Goal: Find contact information: Find contact information

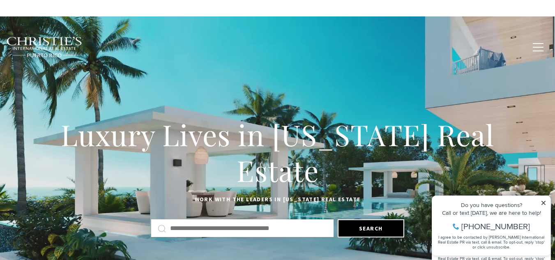
drag, startPoint x: 504, startPoint y: 42, endPoint x: 513, endPoint y: 42, distance: 8.2
click at [516, 46] on span "Contact Us" at bounding box center [502, 46] width 39 height 7
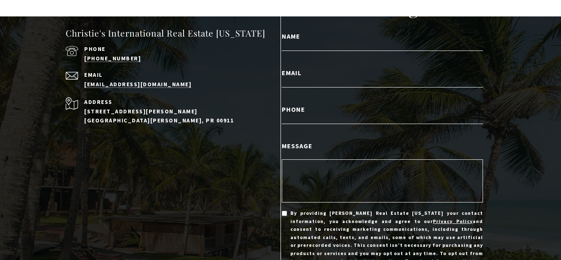
scroll to position [69, 0]
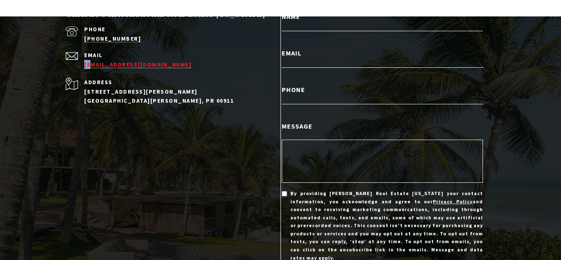
drag, startPoint x: 78, startPoint y: 64, endPoint x: 114, endPoint y: 65, distance: 36.6
click at [105, 64] on div "Email [EMAIL_ADDRESS][DOMAIN_NAME]" at bounding box center [162, 60] width 193 height 17
click at [79, 63] on div "Email [EMAIL_ADDRESS][DOMAIN_NAME]" at bounding box center [162, 60] width 193 height 17
drag, startPoint x: 79, startPoint y: 62, endPoint x: 150, endPoint y: 63, distance: 71.0
click at [150, 63] on div "Email [EMAIL_ADDRESS][DOMAIN_NAME]" at bounding box center [162, 60] width 193 height 17
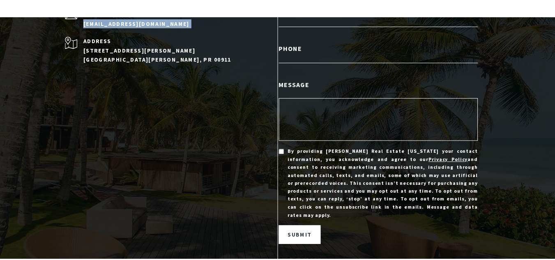
scroll to position [0, 0]
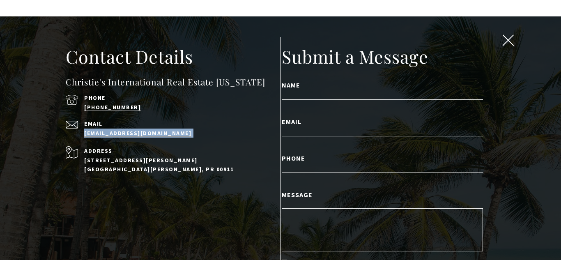
click at [502, 39] on span "close modal" at bounding box center [507, 40] width 11 height 11
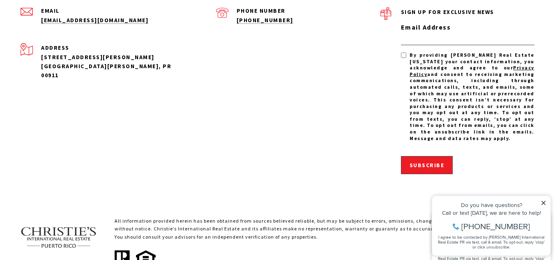
scroll to position [2696, 0]
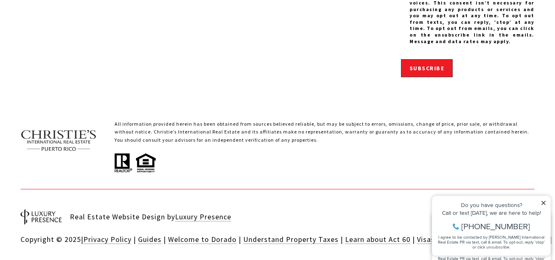
click at [539, 205] on div "Do you have questions?" at bounding box center [491, 205] width 110 height 6
click at [545, 205] on icon at bounding box center [543, 203] width 6 height 6
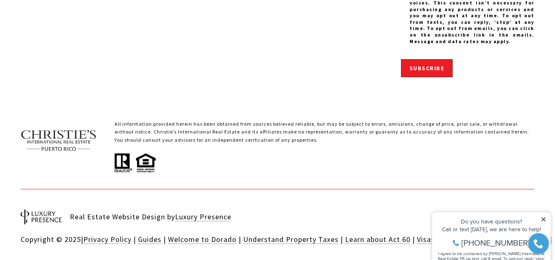
drag, startPoint x: 525, startPoint y: 174, endPoint x: 436, endPoint y: 173, distance: 88.7
click at [429, 189] on div "Real Estate Website Design by Luxury Presence Copyright © 2025 | Privacy Policy…" at bounding box center [278, 235] width 514 height 93
drag, startPoint x: 452, startPoint y: 173, endPoint x: 326, endPoint y: 176, distance: 125.6
click at [326, 189] on div "Real Estate Website Design by Luxury Presence Copyright © 2025 | Privacy Policy…" at bounding box center [278, 235] width 514 height 93
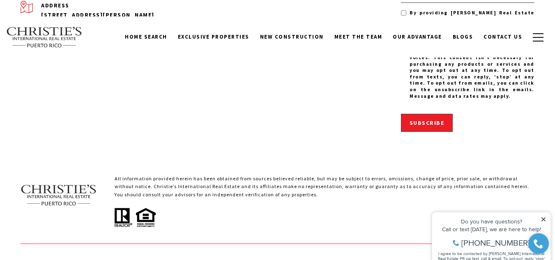
scroll to position [2560, 0]
